Goal: Find contact information: Find contact information

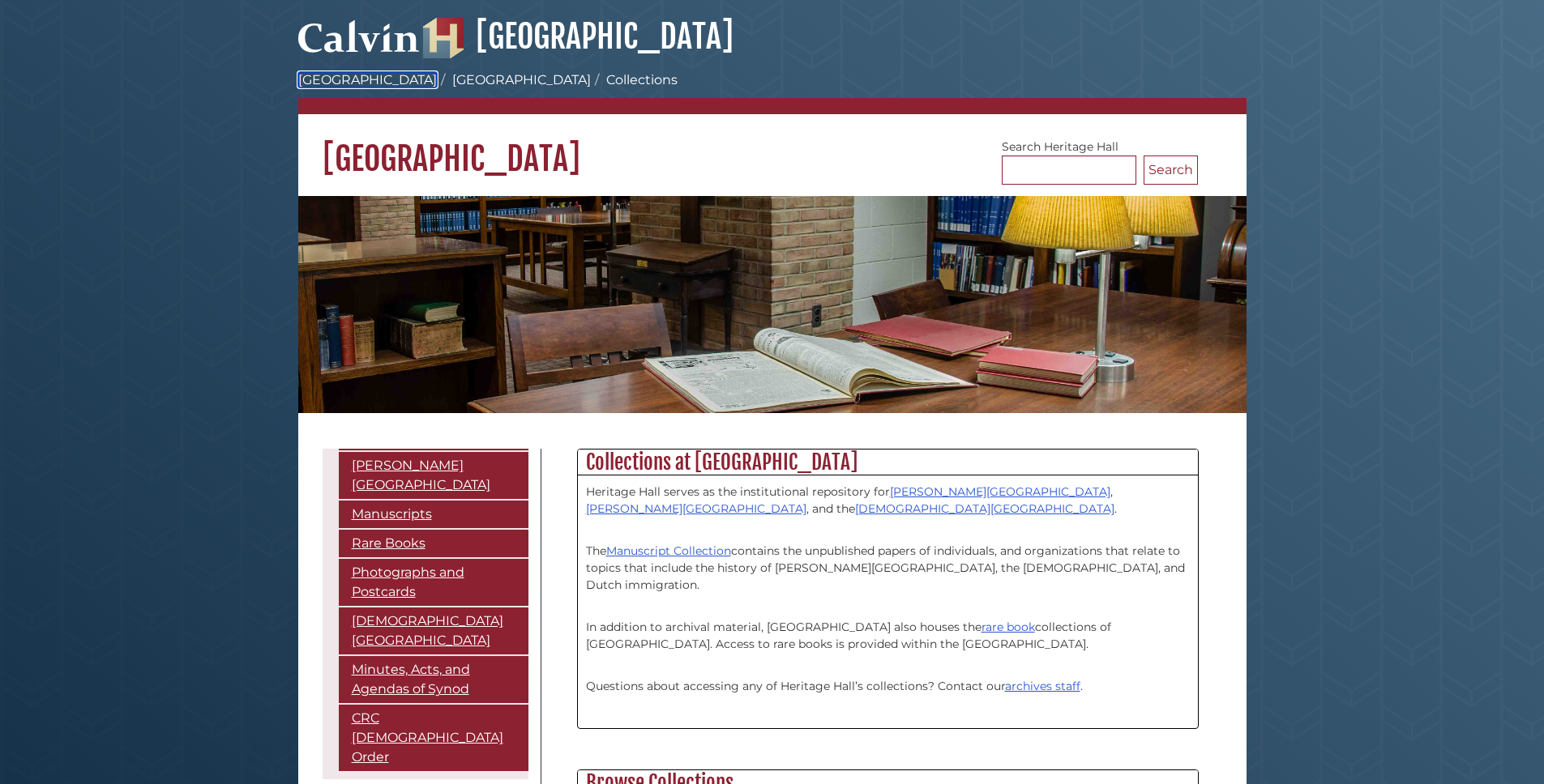
click at [358, 79] on link "[GEOGRAPHIC_DATA]" at bounding box center [367, 80] width 139 height 15
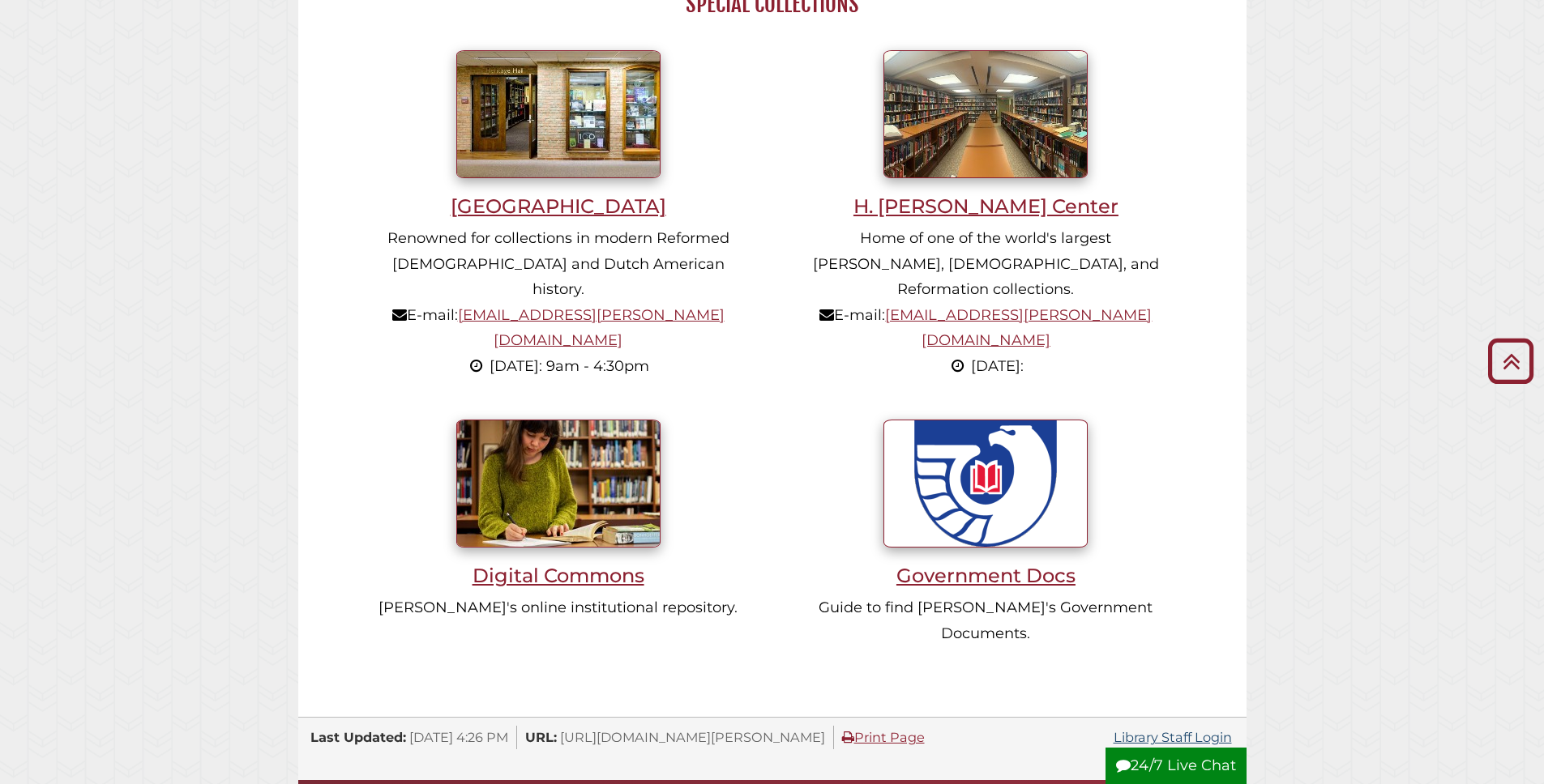
scroll to position [1868, 0]
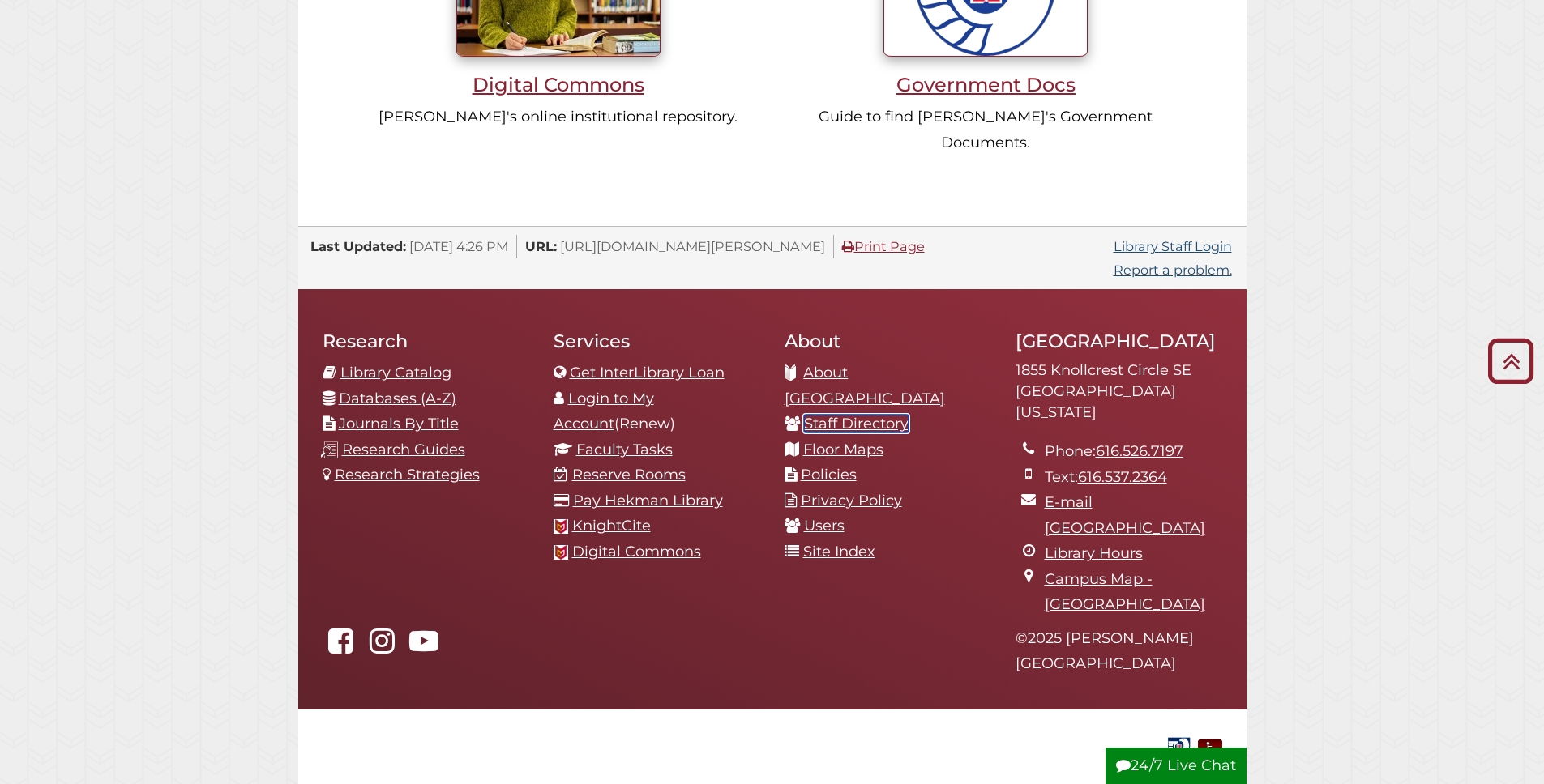
click at [859, 415] on link "Staff Directory" at bounding box center [856, 423] width 105 height 18
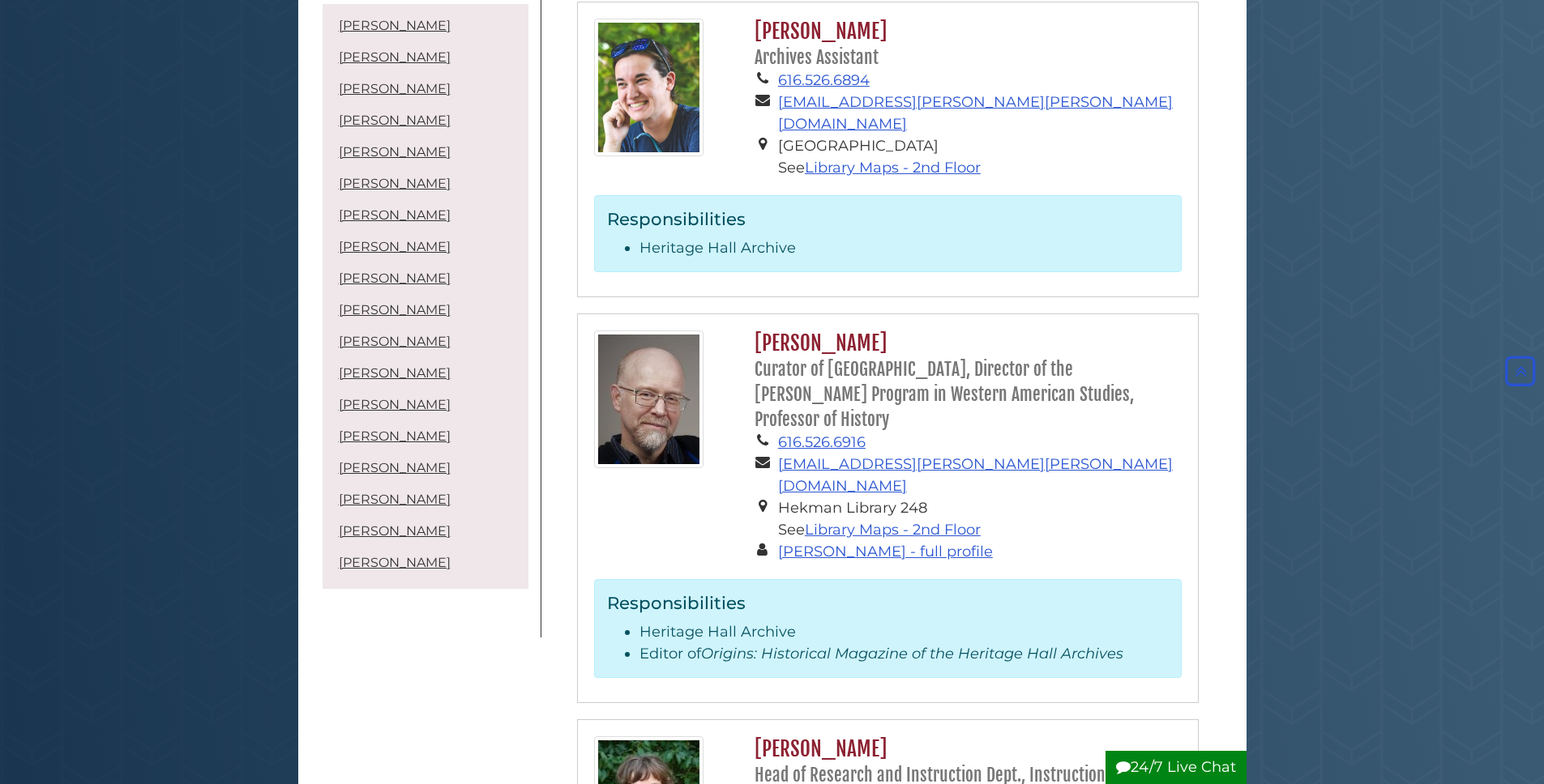
scroll to position [2461, 0]
